Goal: Information Seeking & Learning: Learn about a topic

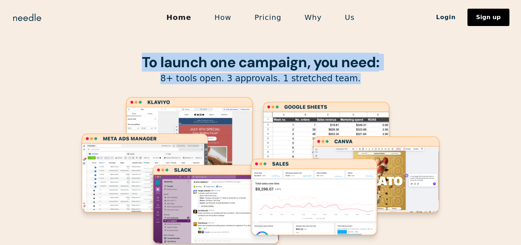
drag, startPoint x: 139, startPoint y: 54, endPoint x: 387, endPoint y: 79, distance: 249.1
click at [387, 79] on div "To launch one campaign, you need: 8+ tools open. 3 approvals. 1 stretched team." at bounding box center [260, 143] width 369 height 286
click at [387, 79] on p "8+ tools open. 3 approvals. 1 stretched team." at bounding box center [260, 78] width 369 height 11
drag, startPoint x: 378, startPoint y: 75, endPoint x: 131, endPoint y: 58, distance: 247.8
click at [131, 58] on div "To launch one campaign, you need: 8+ tools open. 3 approvals. 1 stretched team." at bounding box center [260, 143] width 369 height 286
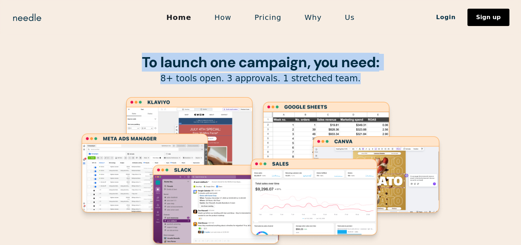
click at [131, 58] on h1 "To launch one campaign, you need:" at bounding box center [260, 62] width 369 height 16
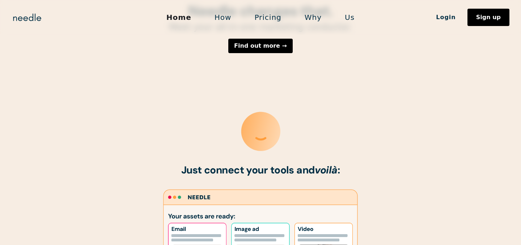
scroll to position [456, 0]
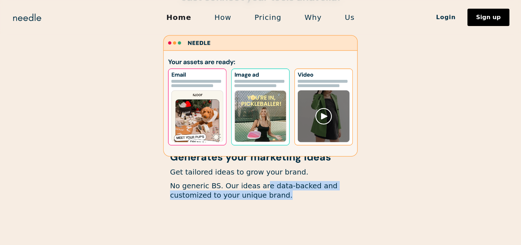
drag, startPoint x: 290, startPoint y: 202, endPoint x: 224, endPoint y: 182, distance: 68.8
click at [227, 187] on div "Generates your marketing ideas Get tailored ideas to grow your brand. No generi…" at bounding box center [260, 180] width 181 height 57
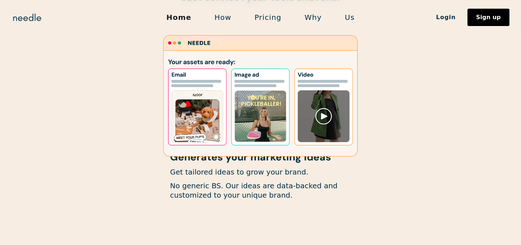
click at [225, 182] on p "No generic BS. Our ideas are data-backed and customized to your unique brand." at bounding box center [260, 190] width 181 height 19
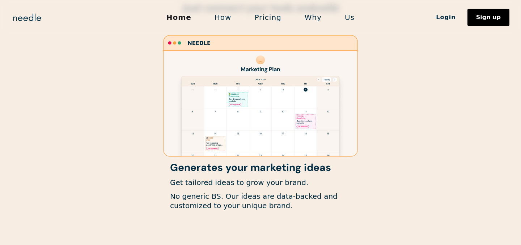
scroll to position [442, 0]
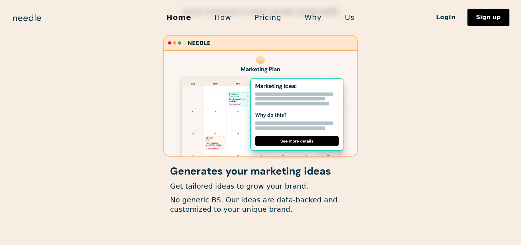
click at [210, 172] on h1 "Generates your marketing ideas" at bounding box center [260, 171] width 181 height 11
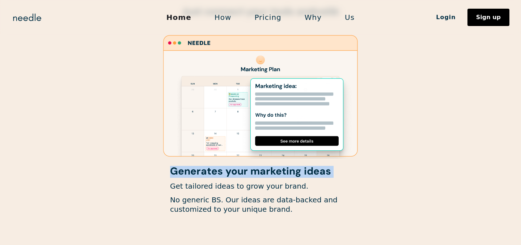
click at [210, 172] on h1 "Generates your marketing ideas" at bounding box center [260, 171] width 181 height 11
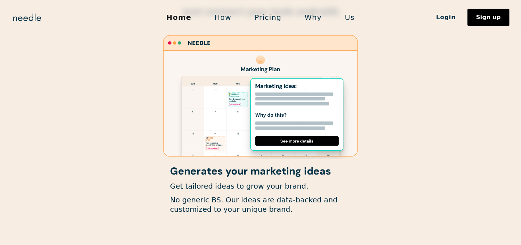
click at [207, 191] on p "Get tailored ideas to grow your brand." at bounding box center [260, 186] width 181 height 9
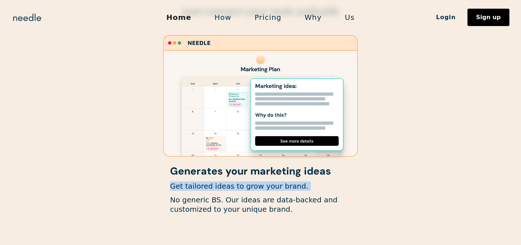
click at [207, 191] on p "Get tailored ideas to grow your brand." at bounding box center [260, 186] width 181 height 9
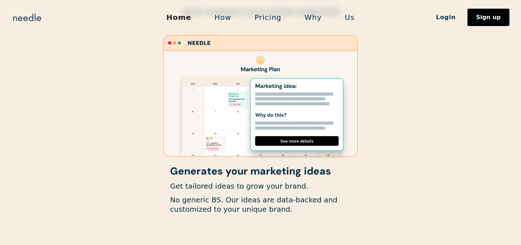
click at [207, 198] on p "No generic BS. Our ideas are data-backed and customized to your unique brand." at bounding box center [260, 204] width 181 height 19
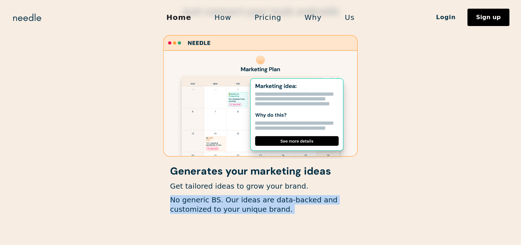
click at [207, 198] on p "No generic BS. Our ideas are data-backed and customized to your unique brand." at bounding box center [260, 204] width 181 height 19
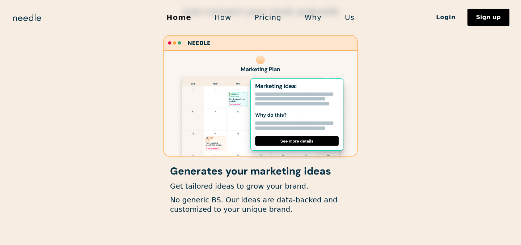
click at [197, 175] on h1 "Generates your marketing ideas" at bounding box center [260, 171] width 181 height 11
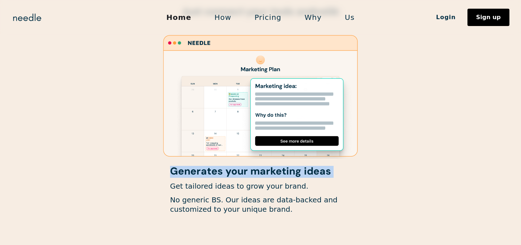
click at [197, 175] on h1 "Generates your marketing ideas" at bounding box center [260, 171] width 181 height 11
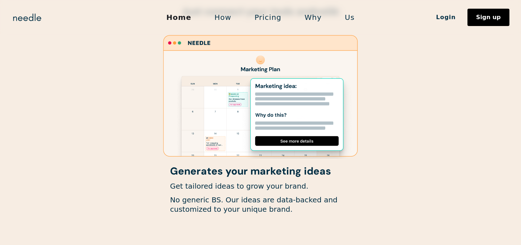
click at [197, 175] on h1 "Generates your marketing ideas" at bounding box center [260, 171] width 181 height 11
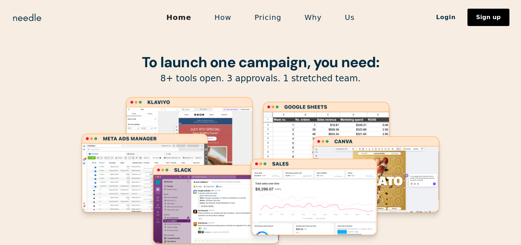
click at [194, 56] on strong "To launch one campaign, you need:" at bounding box center [260, 62] width 237 height 19
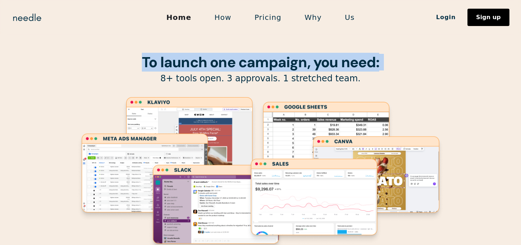
click at [194, 56] on strong "To launch one campaign, you need:" at bounding box center [260, 62] width 237 height 19
click at [238, 66] on strong "To launch one campaign, you need:" at bounding box center [260, 62] width 237 height 19
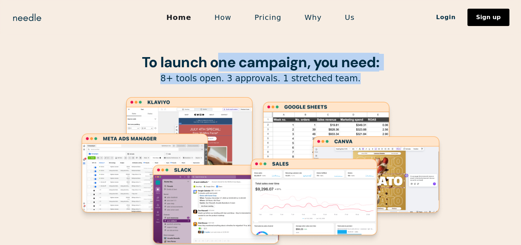
drag, startPoint x: 336, startPoint y: 77, endPoint x: 137, endPoint y: 52, distance: 200.2
click at [140, 48] on div "To launch one campaign, you need: 8+ tools open. 3 approvals. 1 stretched team." at bounding box center [260, 143] width 369 height 286
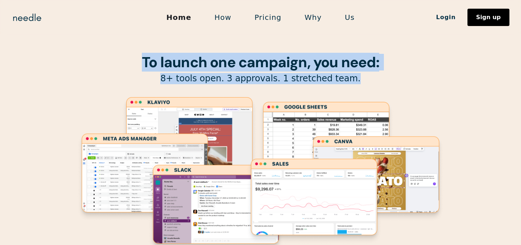
click at [137, 52] on div "To launch one campaign, you need: 8+ tools open. 3 approvals. 1 stretched team." at bounding box center [260, 143] width 369 height 286
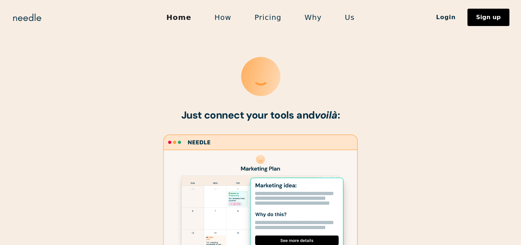
scroll to position [341, 0]
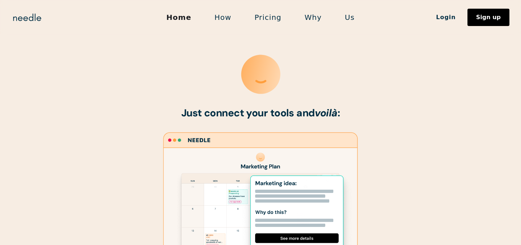
click at [137, 52] on div "Needle changes that. Meet your all-in-one marketing conductor. Find out more → …" at bounding box center [260, 32] width 369 height 173
click at [254, 105] on div "Needle changes that. Meet your all-in-one marketing conductor. Find out more → …" at bounding box center [260, 32] width 369 height 173
click at [241, 118] on strong "Just connect your tools and voilà :" at bounding box center [260, 112] width 159 height 13
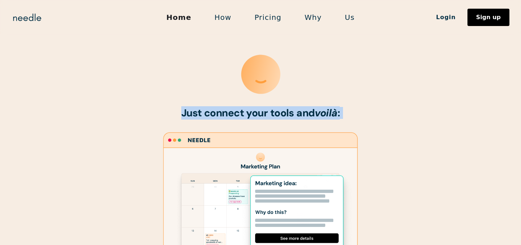
click at [241, 118] on strong "Just connect your tools and voilà :" at bounding box center [260, 112] width 159 height 13
click at [272, 118] on strong "Just connect your tools and voilà :" at bounding box center [260, 112] width 159 height 13
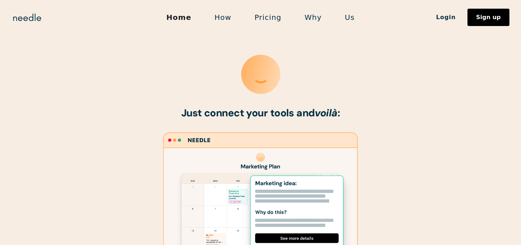
click at [272, 118] on strong "Just connect your tools and voilà :" at bounding box center [260, 112] width 159 height 13
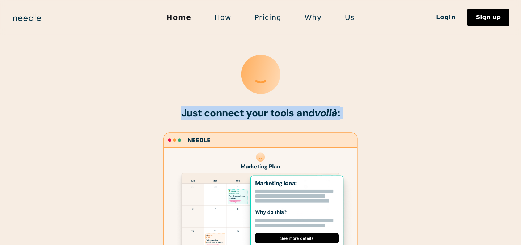
click at [272, 118] on strong "Just connect your tools and voilà :" at bounding box center [260, 112] width 159 height 13
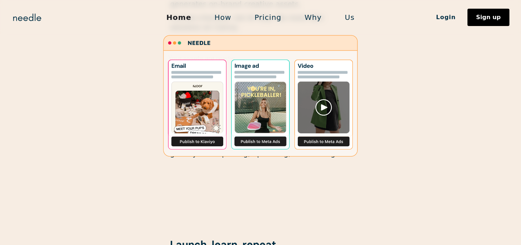
scroll to position [764, 0]
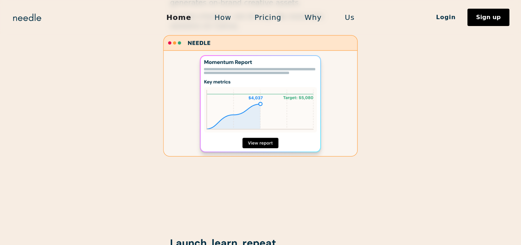
click at [226, 14] on link "How" at bounding box center [223, 17] width 40 height 15
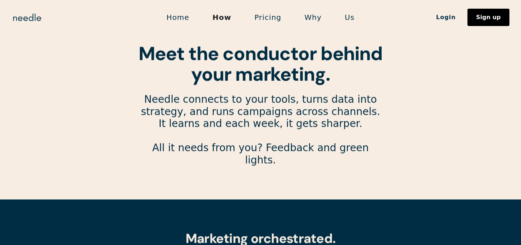
click at [267, 21] on link "Pricing" at bounding box center [268, 17] width 50 height 15
